Goal: Information Seeking & Learning: Learn about a topic

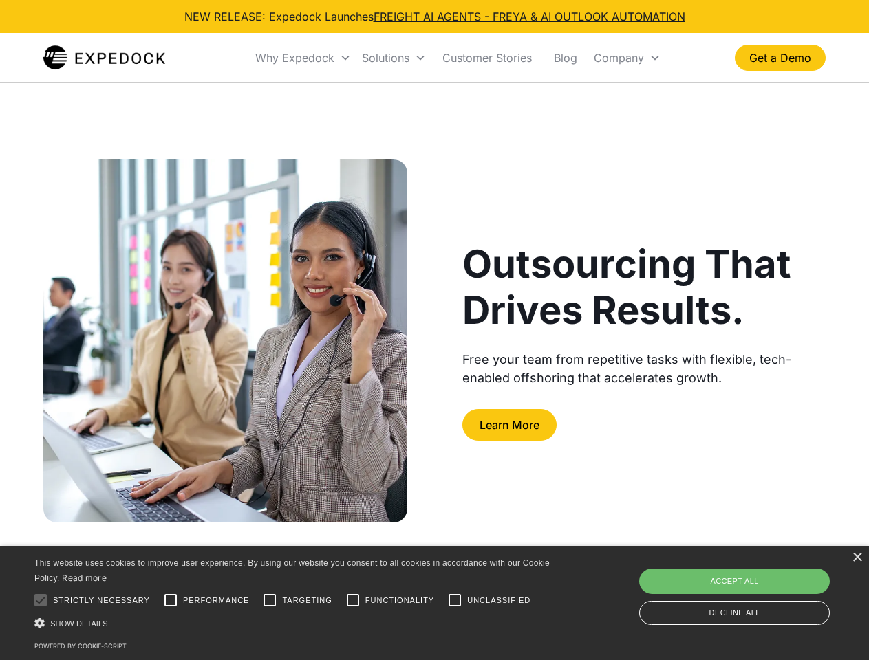
click at [303, 58] on div "Why Expedock" at bounding box center [294, 58] width 79 height 14
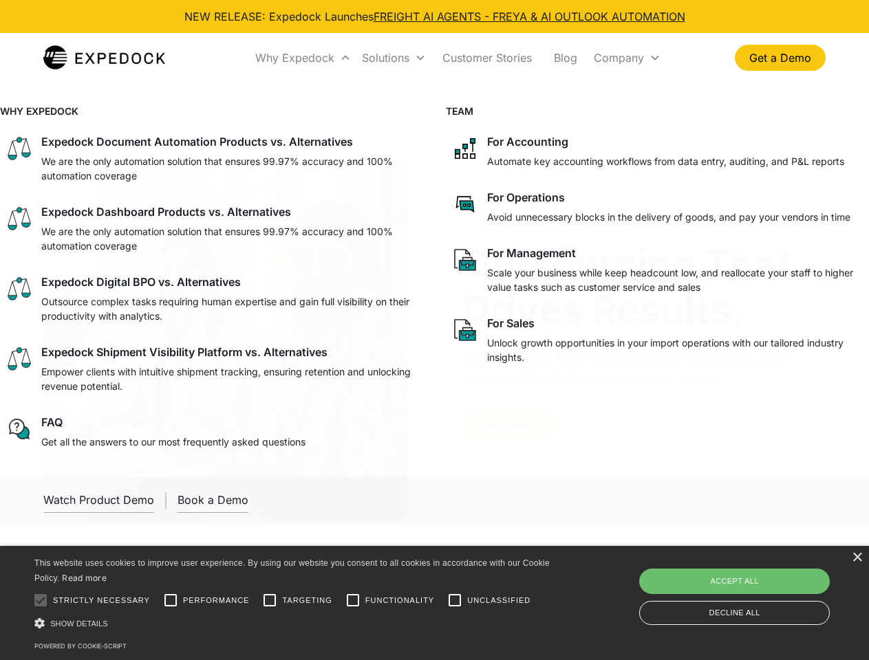
click at [393, 58] on div "Solutions" at bounding box center [385, 58] width 47 height 14
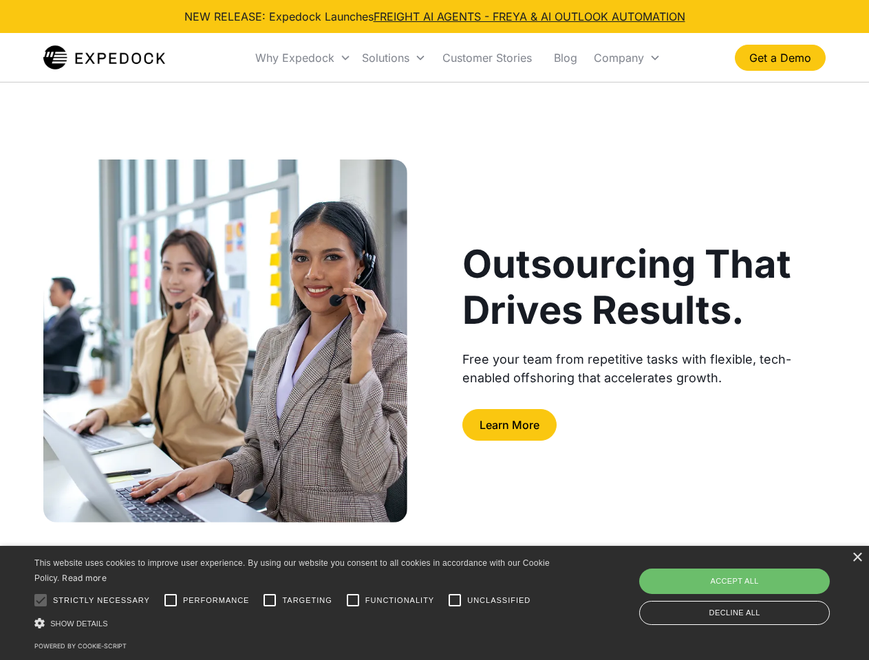
click at [627, 58] on div "Company" at bounding box center [619, 58] width 50 height 14
click at [41, 600] on div at bounding box center [41, 601] width 28 height 28
click at [171, 600] on input "Performance" at bounding box center [171, 601] width 28 height 28
checkbox input "true"
click at [270, 600] on input "Targeting" at bounding box center [270, 601] width 28 height 28
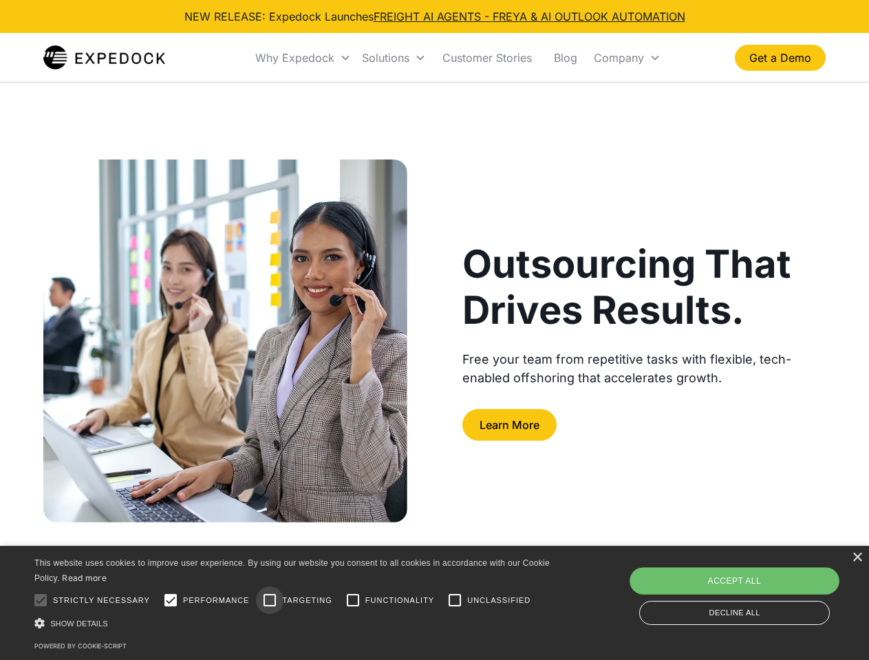
checkbox input "true"
click at [353, 600] on input "Functionality" at bounding box center [353, 601] width 28 height 28
checkbox input "true"
click at [455, 600] on input "Unclassified" at bounding box center [455, 601] width 28 height 28
checkbox input "true"
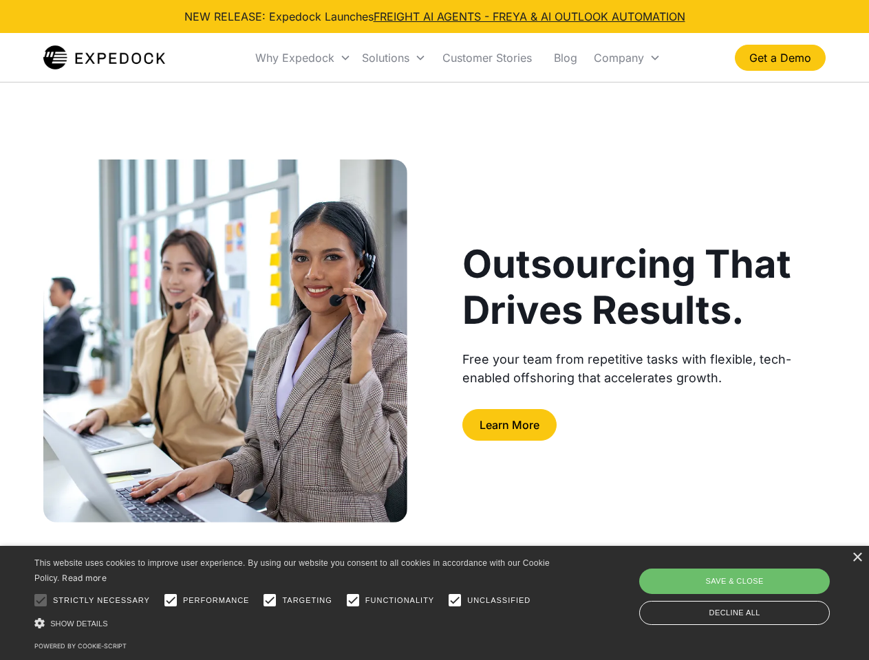
click at [294, 623] on div "Show details Hide details" at bounding box center [294, 623] width 520 height 14
